Goal: Feedback & Contribution: Leave review/rating

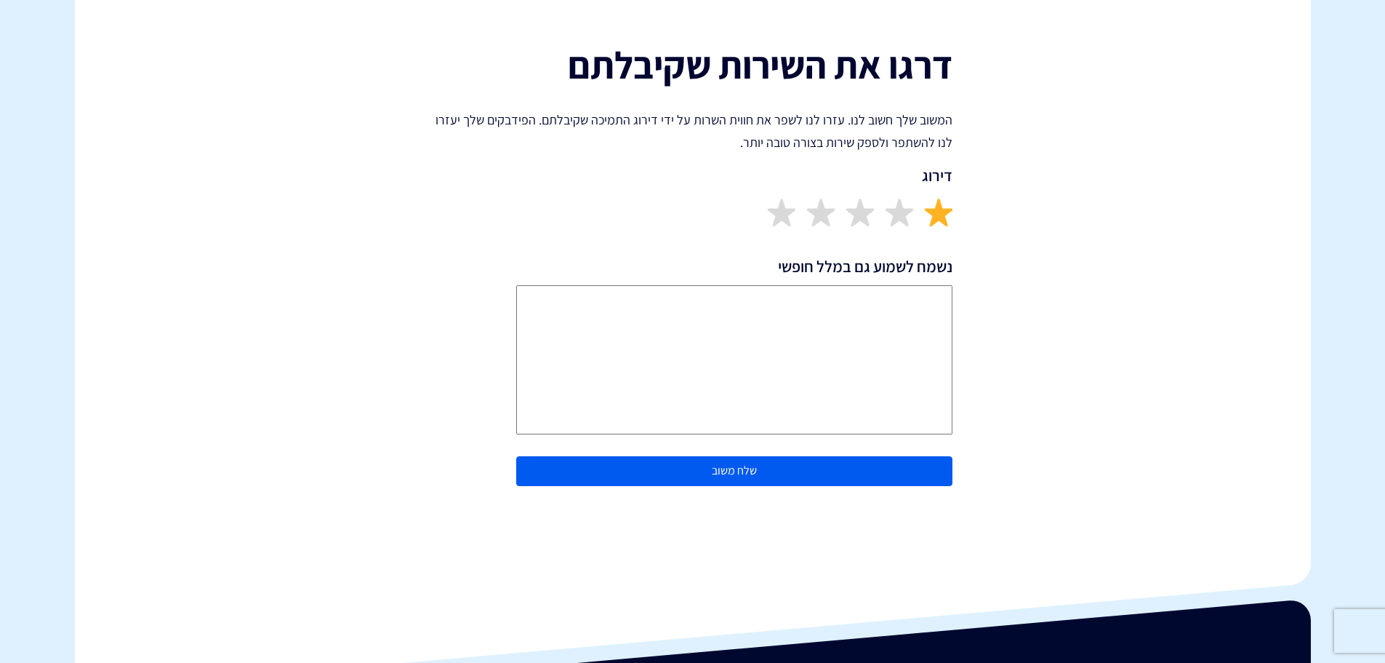
click at [945, 212] on img at bounding box center [938, 212] width 28 height 28
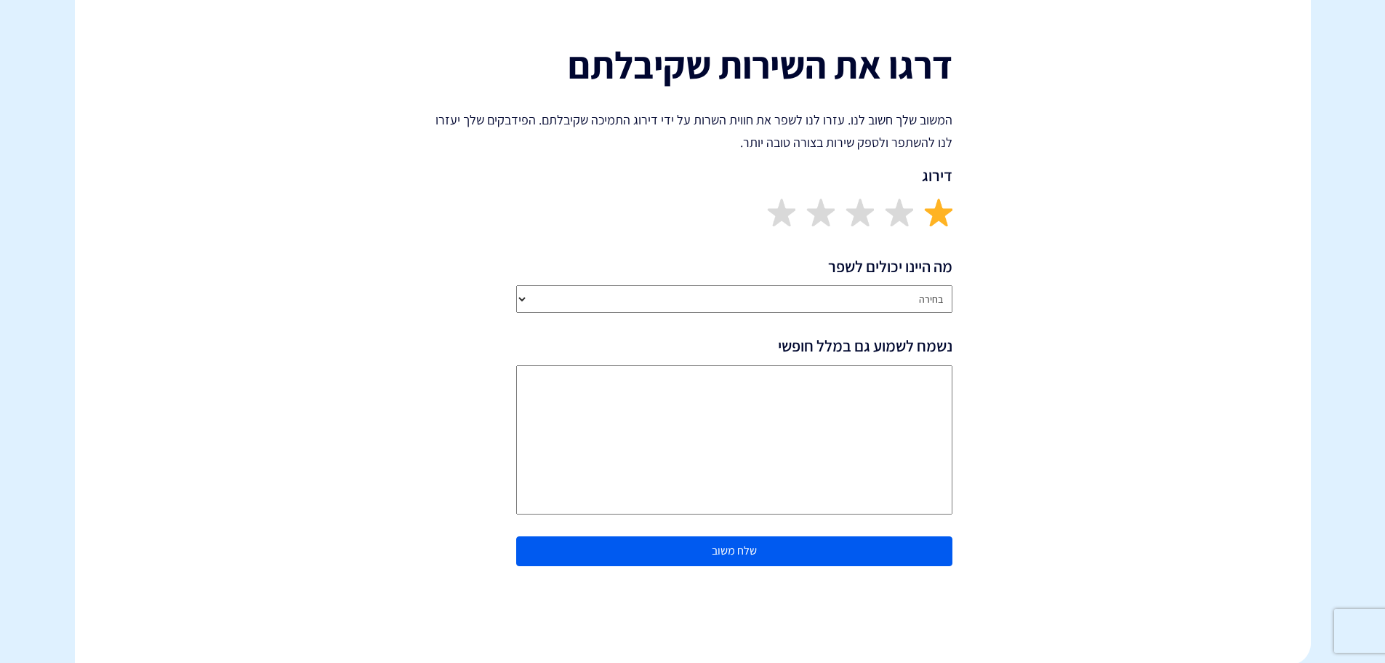
click at [923, 295] on select "בחירה שירותיות נציג/ה התמיכה זמן התגובה איכות הפתרון חסר פיצ’ר מבוקש ביצועי הפל…" at bounding box center [734, 299] width 436 height 28
select select "Other"
click at [516, 285] on select "בחירה שירותיות נציג/ה התמיכה זמן התגובה איכות הפתרון חסר פיצ’ר מבוקש ביצועי הפל…" at bounding box center [734, 299] width 436 height 28
click at [927, 393] on textarea "נשמח לשמוע גם במלל חופשי" at bounding box center [734, 439] width 436 height 149
type textarea "לא היינו,שנינו את הפגישה ולא חזרו אלינו"
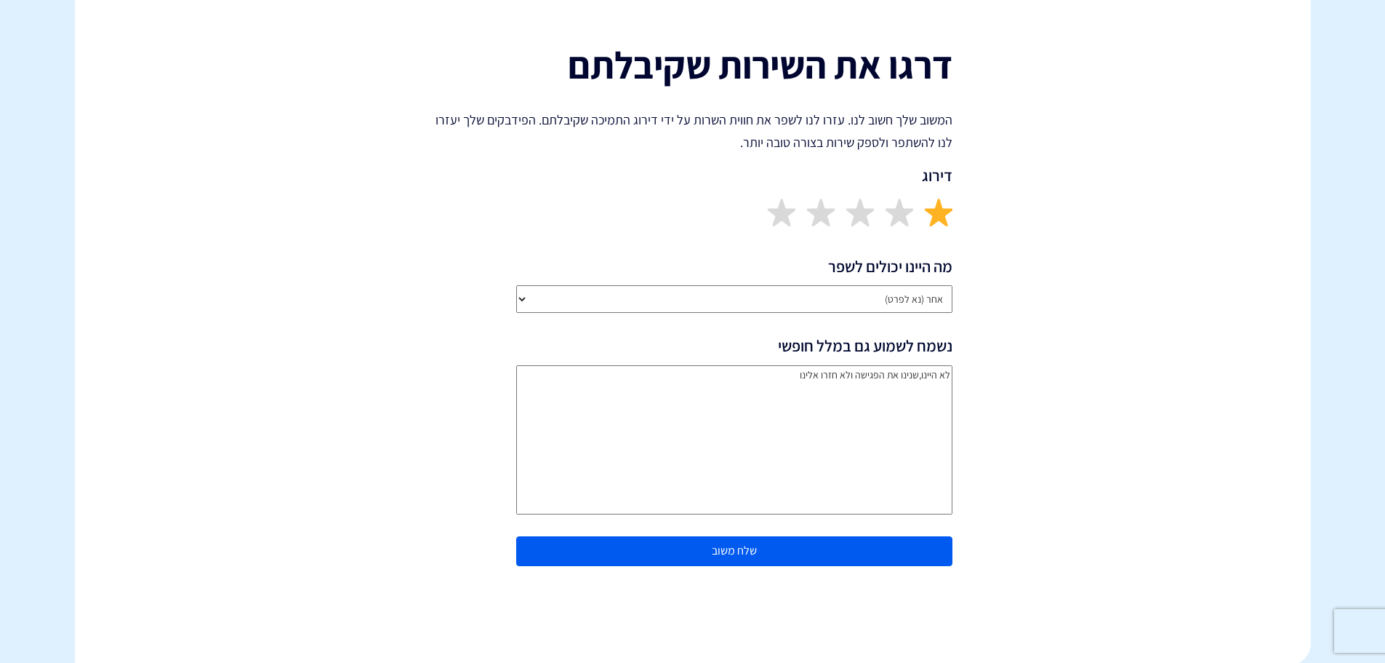
click at [791, 548] on button "שלח משוב" at bounding box center [734, 551] width 436 height 30
